Goal: Ask a question: Seek information or help from site administrators or community

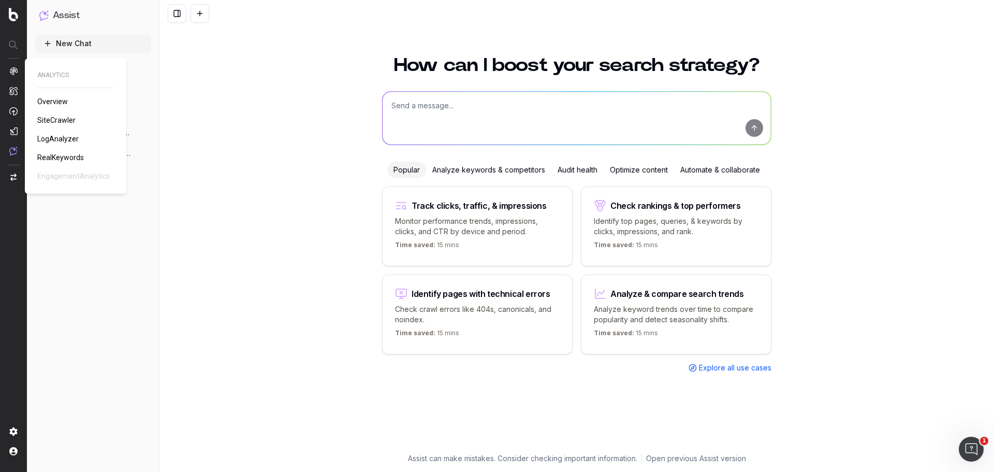
click at [59, 158] on span "RealKeywords" at bounding box center [60, 157] width 47 height 8
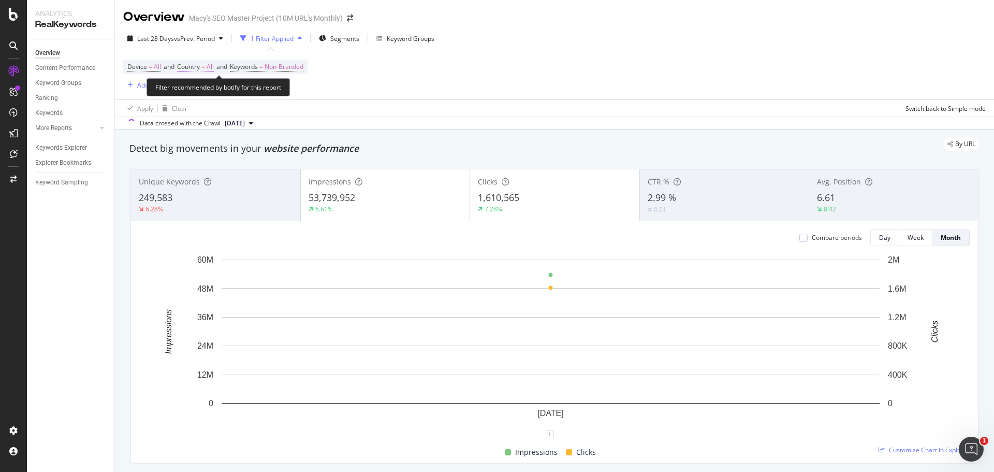
click at [205, 65] on span "=" at bounding box center [203, 66] width 4 height 9
click at [386, 74] on div "Device = All and Country = All and Keywords = Non-Branded Add Filter Add Filter…" at bounding box center [554, 75] width 863 height 48
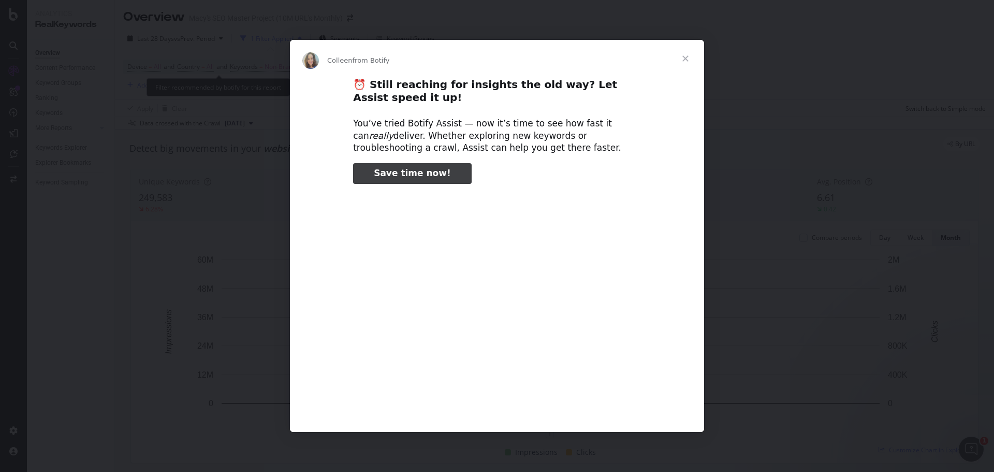
type input "158201"
click at [689, 58] on span "Close" at bounding box center [685, 58] width 37 height 37
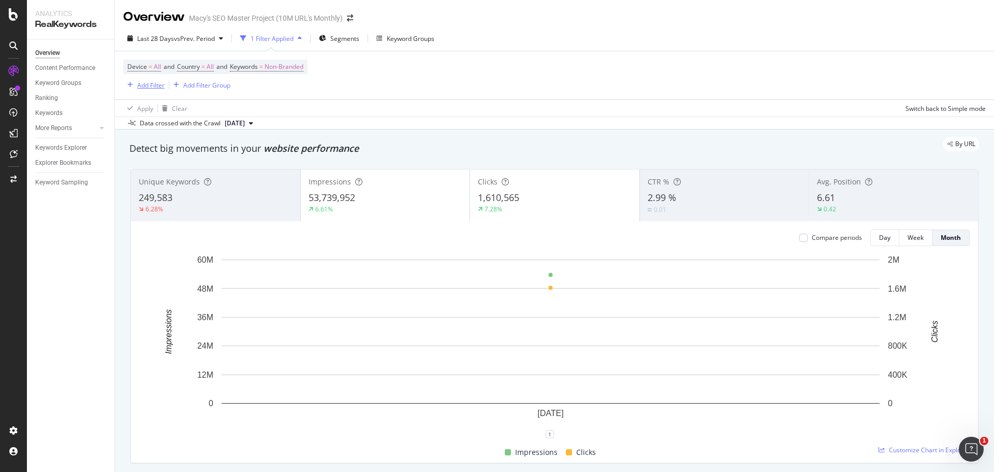
click at [148, 83] on div "Add Filter" at bounding box center [150, 85] width 27 height 9
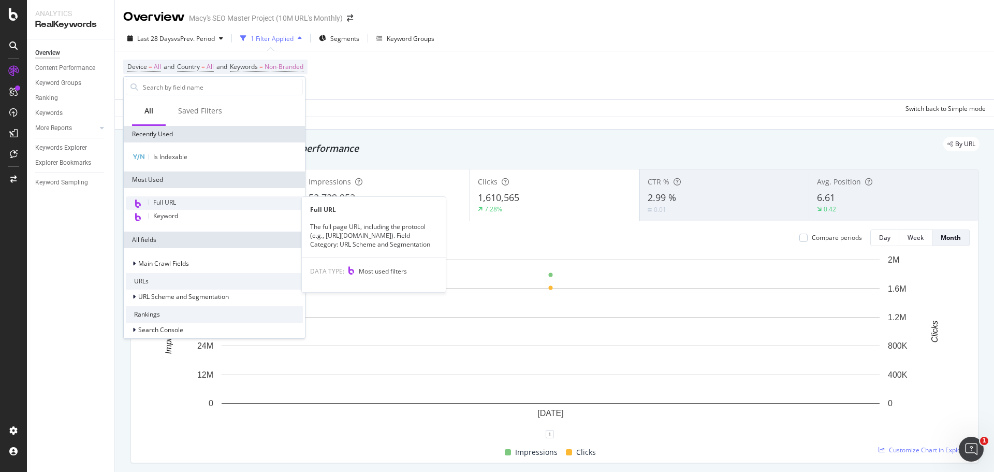
click at [164, 201] on span "Full URL" at bounding box center [164, 202] width 23 height 9
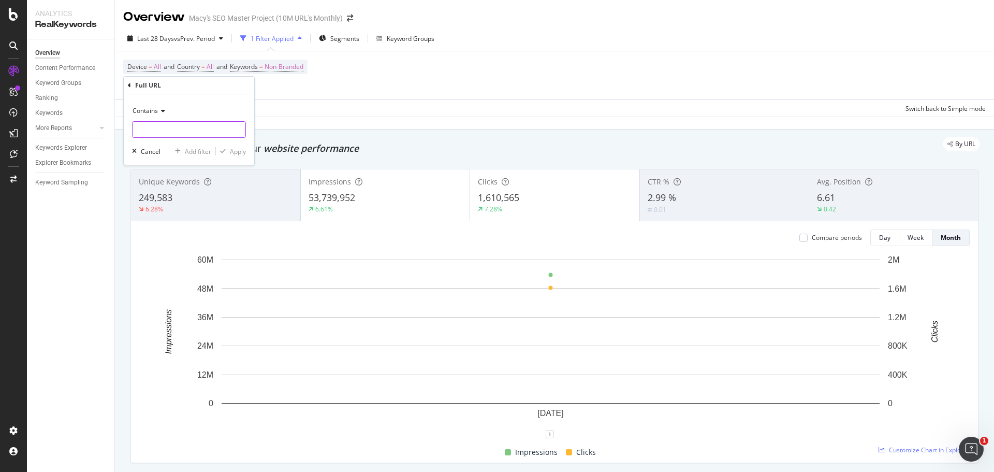
click at [162, 126] on input "text" at bounding box center [189, 129] width 113 height 17
click at [136, 128] on input "mattress" at bounding box center [182, 129] width 98 height 17
type input "shop/mattress"
click at [234, 150] on div "Apply" at bounding box center [238, 151] width 16 height 9
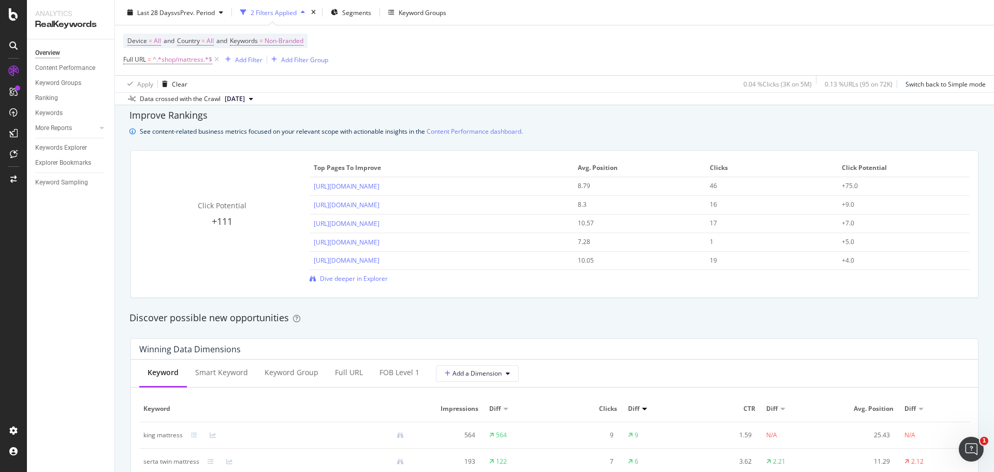
scroll to position [704, 0]
click at [372, 275] on span "Dive deeper in Explorer" at bounding box center [354, 278] width 68 height 9
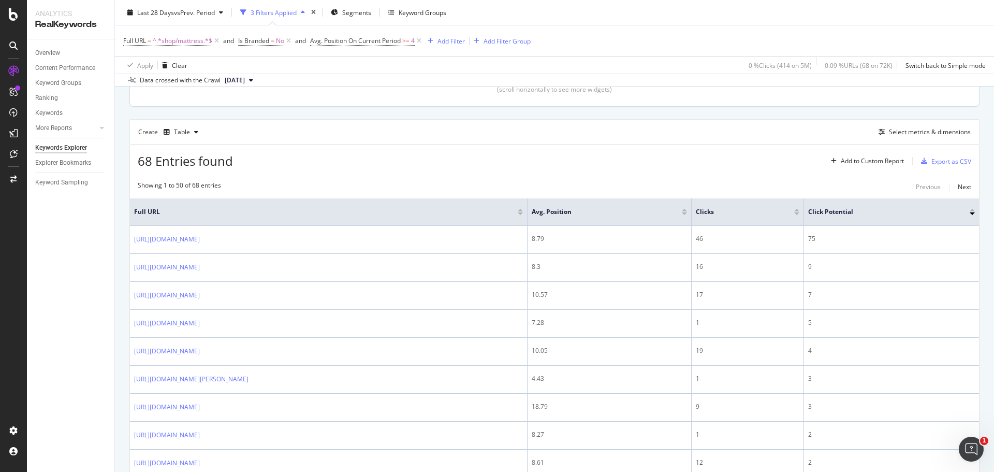
scroll to position [252, 0]
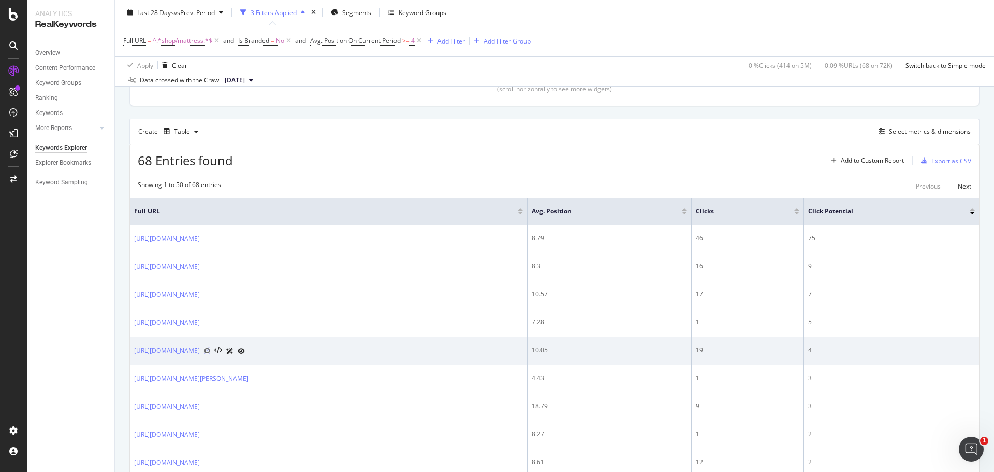
click at [210, 350] on icon at bounding box center [207, 350] width 6 height 6
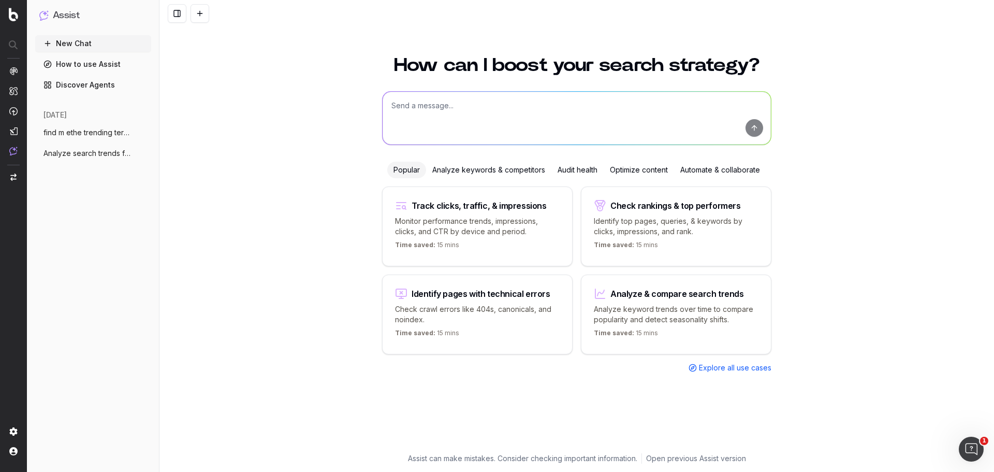
click at [660, 316] on p "Analyze keyword trends over time to compare popularity and detect seasonality s…" at bounding box center [676, 314] width 165 height 21
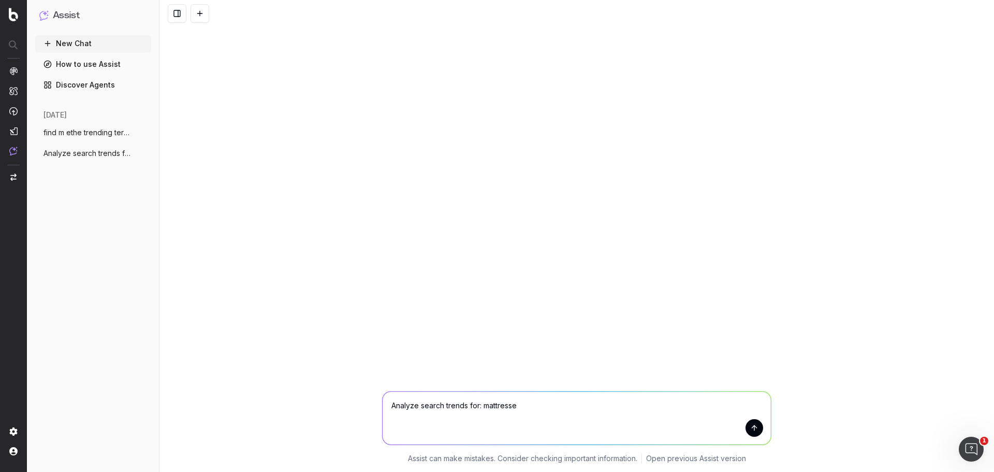
type textarea "Analyze search trends for: mattresses"
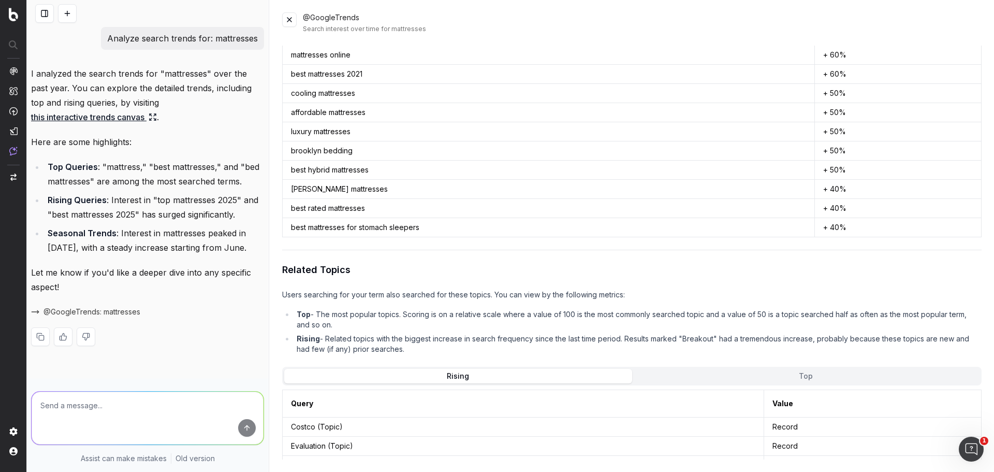
scroll to position [934, 0]
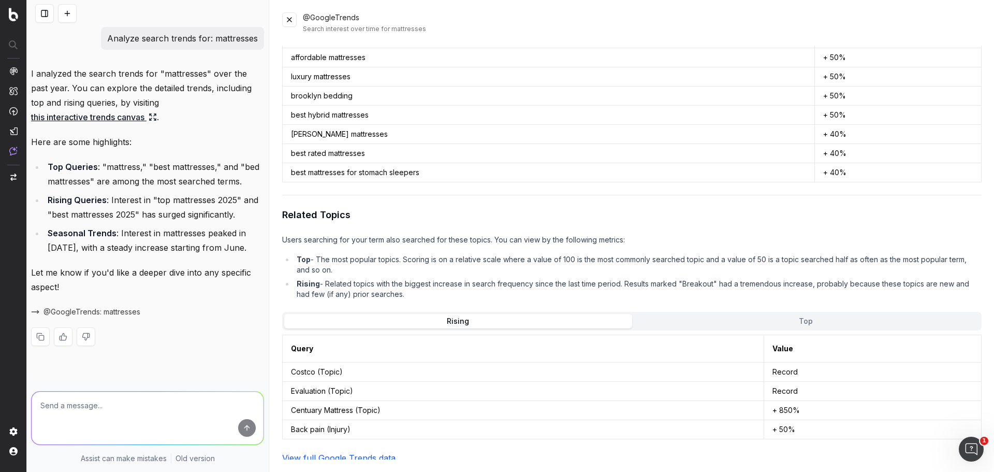
click at [329, 455] on link "View full Google Trends data" at bounding box center [338, 458] width 113 height 10
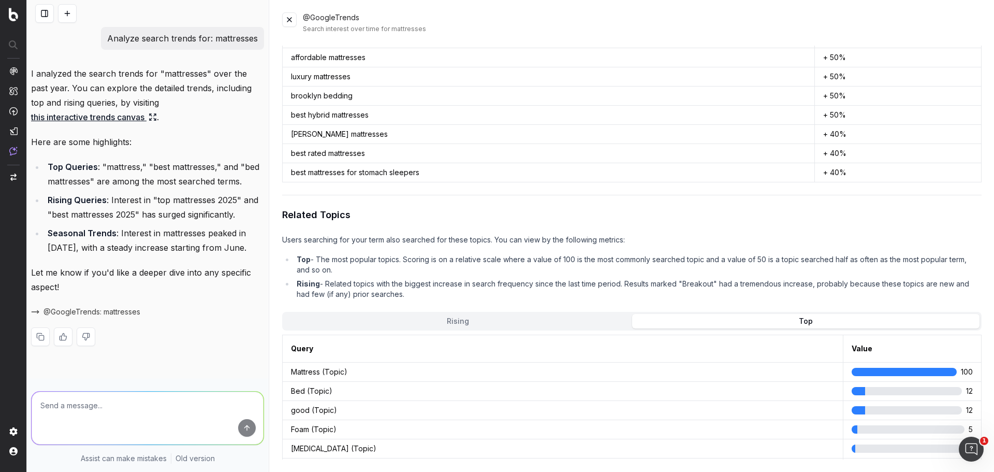
click at [734, 314] on button "Top" at bounding box center [805, 321] width 347 height 14
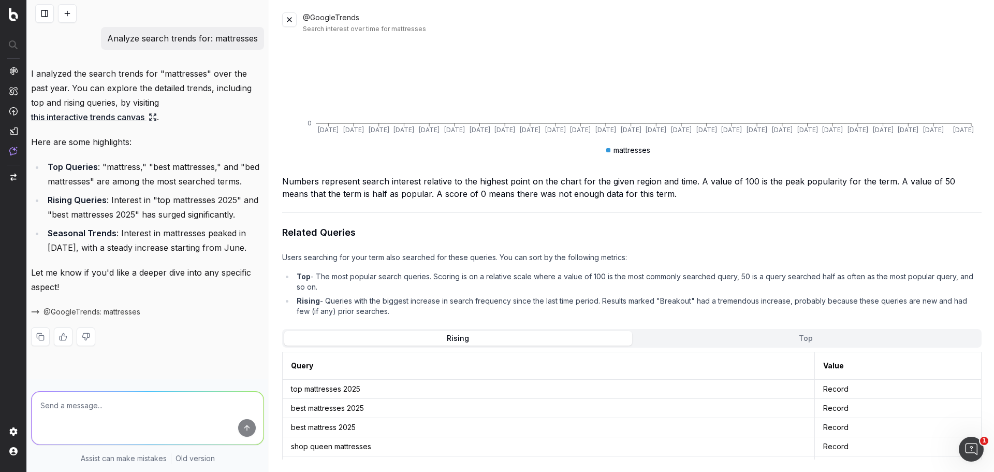
scroll to position [0, 0]
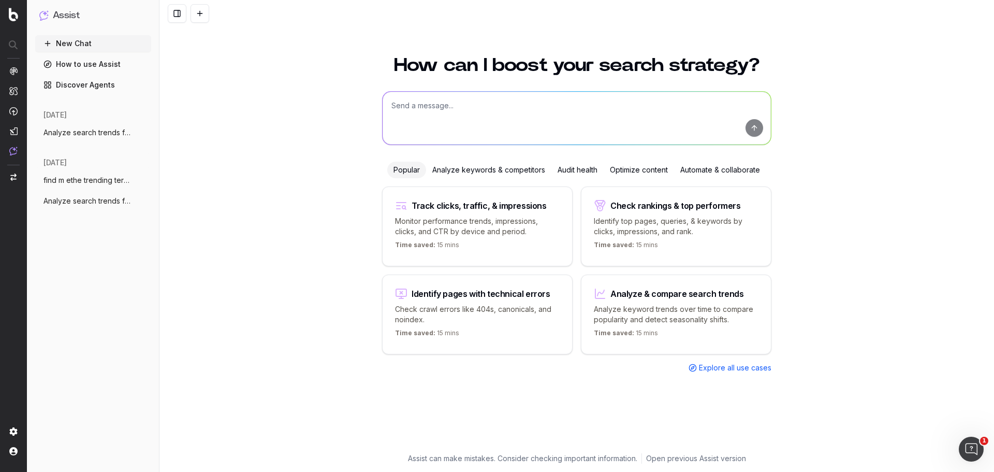
click at [672, 233] on p "Identify top pages, queries, & keywords by clicks, impressions, and rank." at bounding box center [676, 226] width 165 height 21
type textarea "What are my top ranking pages?"
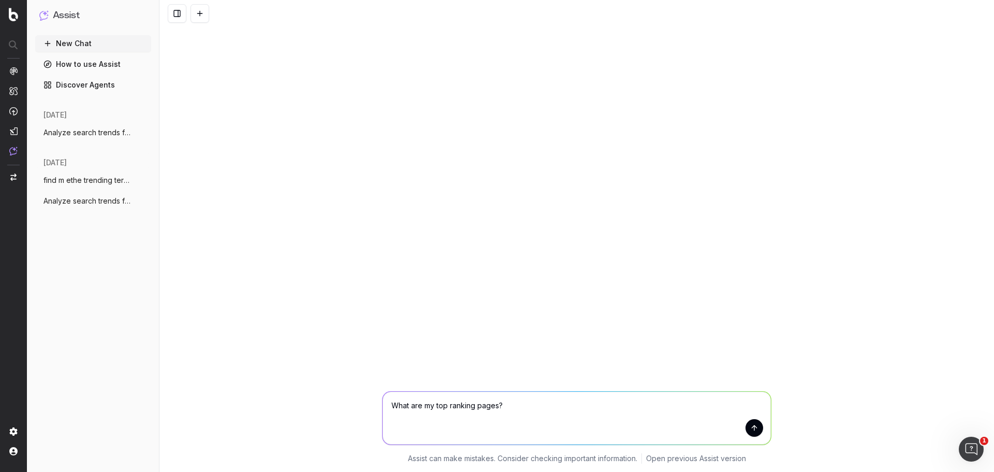
click at [143, 180] on icon "button" at bounding box center [144, 180] width 8 height 8
click at [170, 181] on span "Delete" at bounding box center [167, 180] width 23 height 10
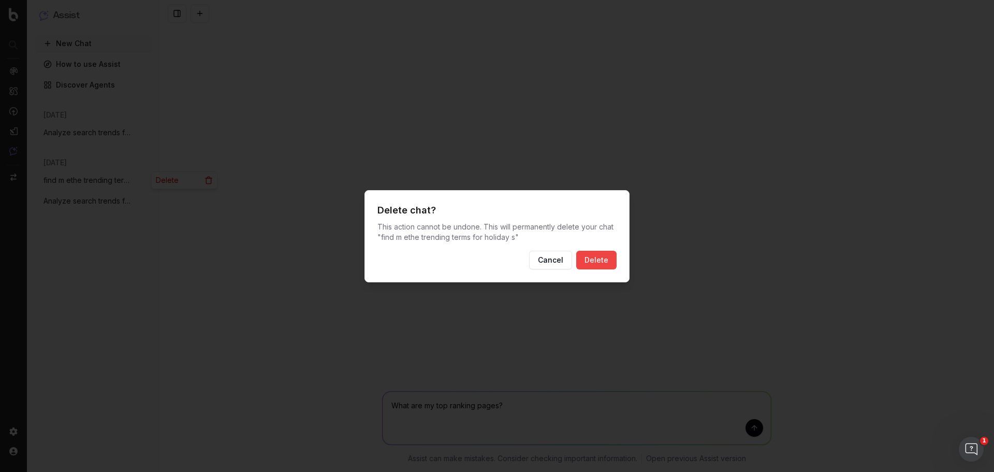
click at [606, 259] on button "Delete" at bounding box center [596, 260] width 40 height 19
